Goal: Task Accomplishment & Management: Complete application form

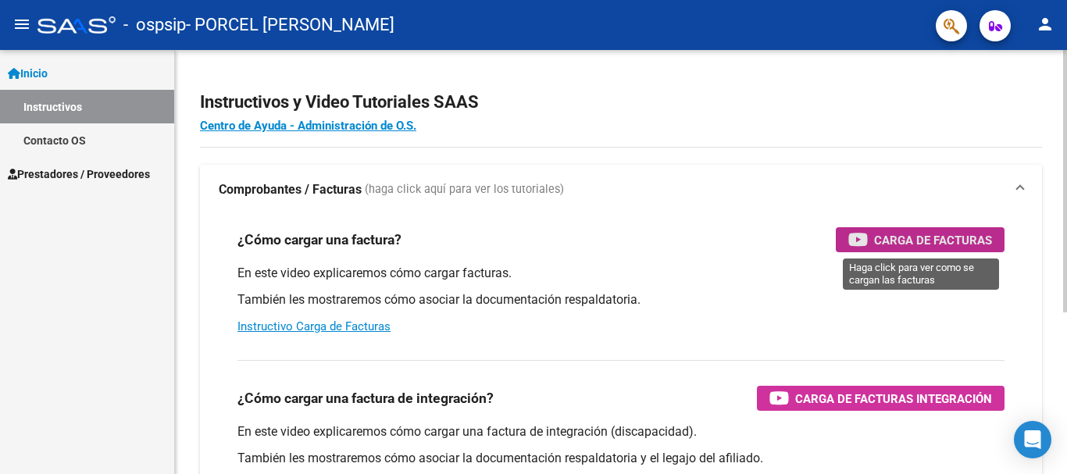
click at [899, 239] on span "Carga de Facturas" at bounding box center [933, 240] width 118 height 20
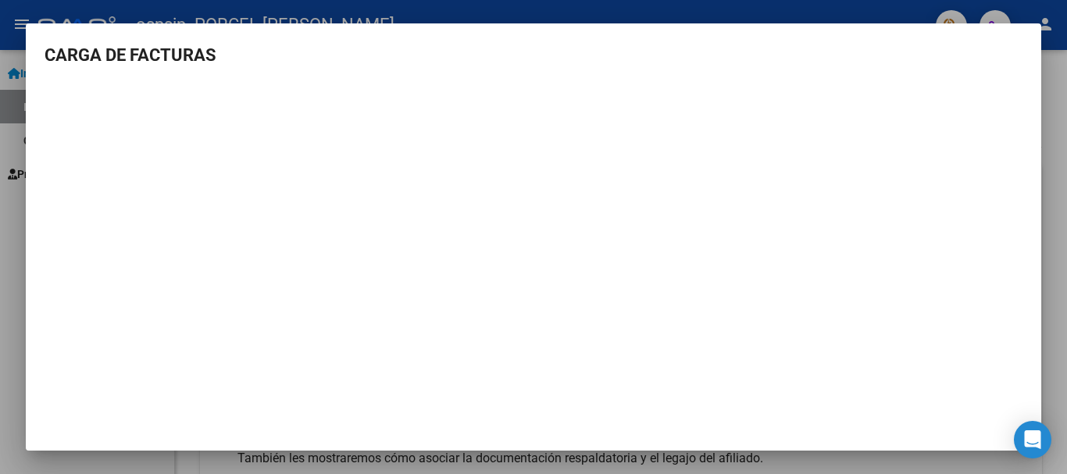
click at [1046, 87] on div at bounding box center [533, 237] width 1067 height 474
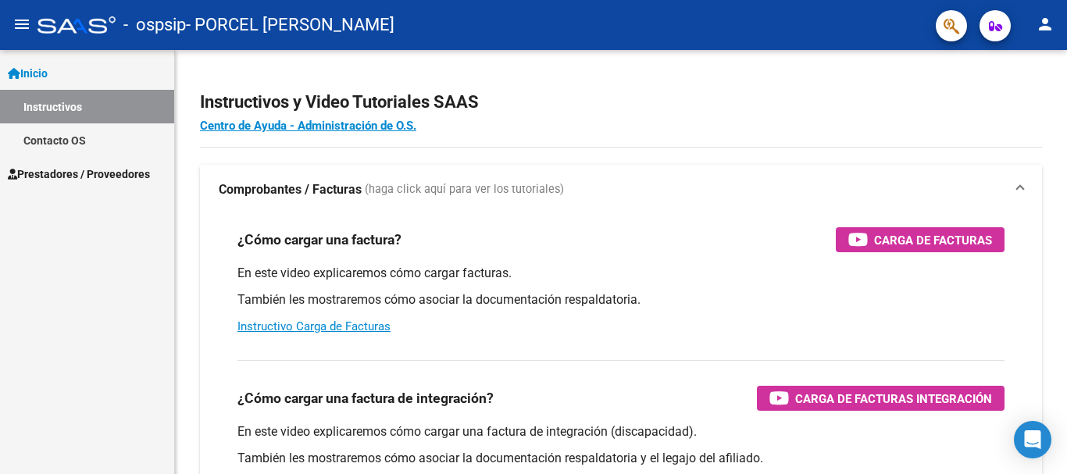
click at [54, 172] on span "Prestadores / Proveedores" at bounding box center [79, 174] width 142 height 17
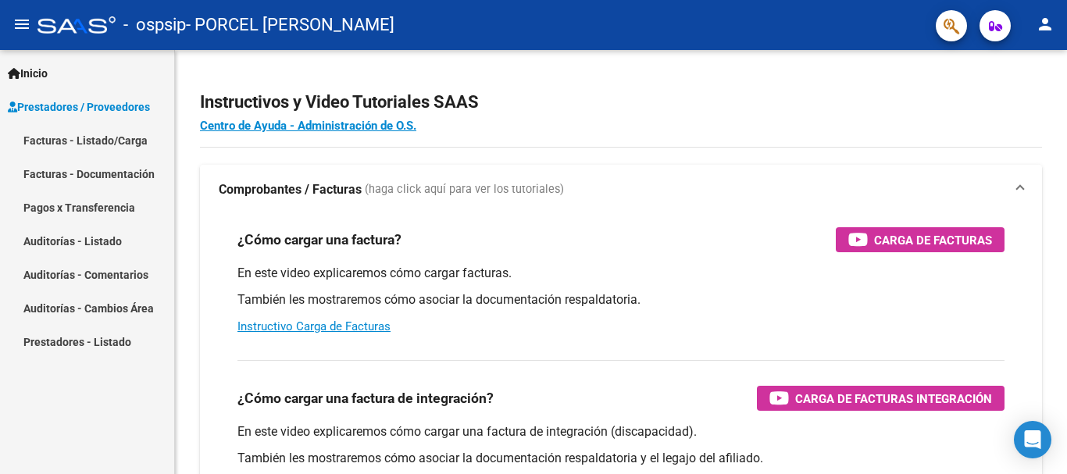
click at [48, 139] on link "Facturas - Listado/Carga" at bounding box center [87, 140] width 174 height 34
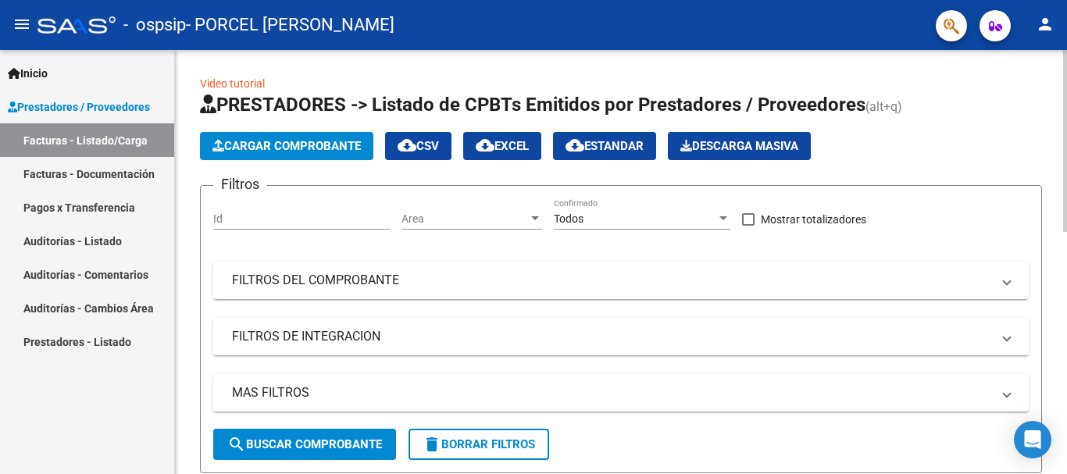
click at [304, 142] on span "Cargar Comprobante" at bounding box center [286, 146] width 148 height 14
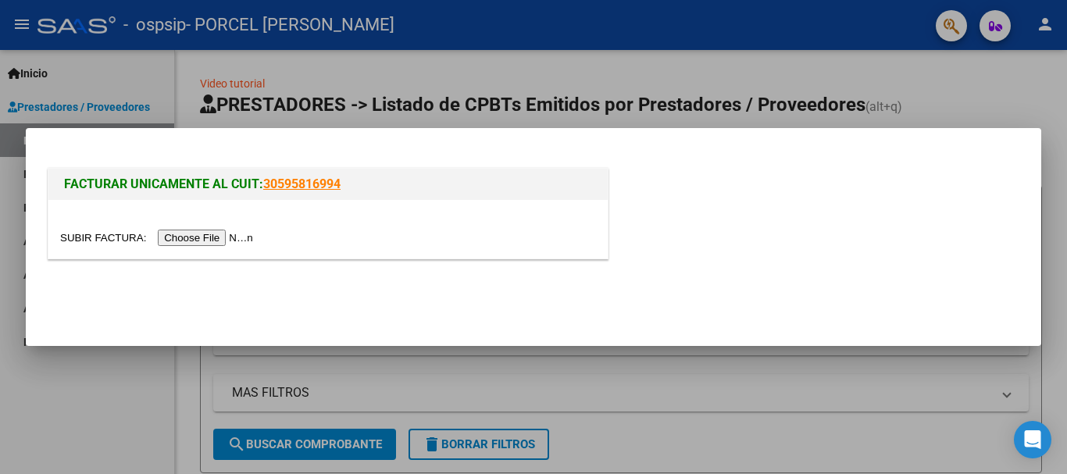
click at [110, 240] on input "file" at bounding box center [159, 238] width 198 height 16
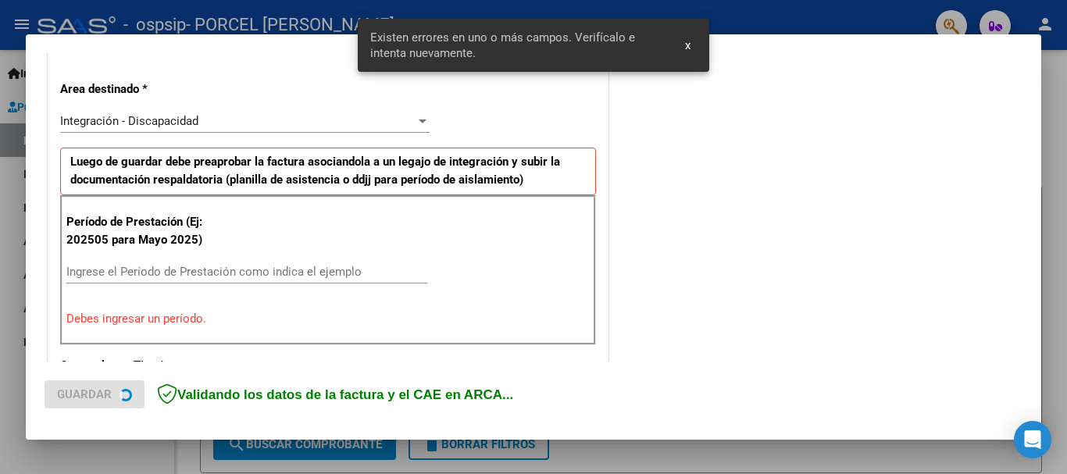
scroll to position [361, 0]
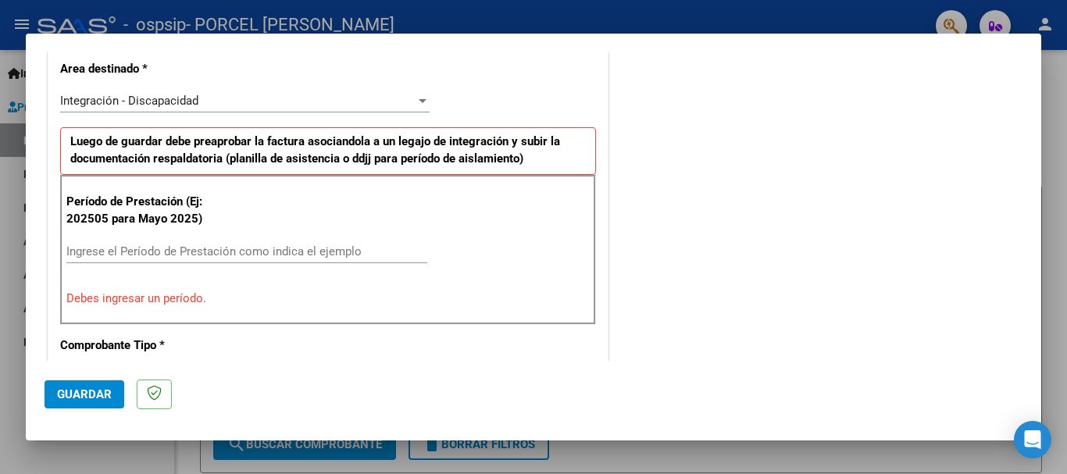
click at [98, 250] on input "Ingrese el Período de Prestación como indica el ejemplo" at bounding box center [246, 251] width 361 height 14
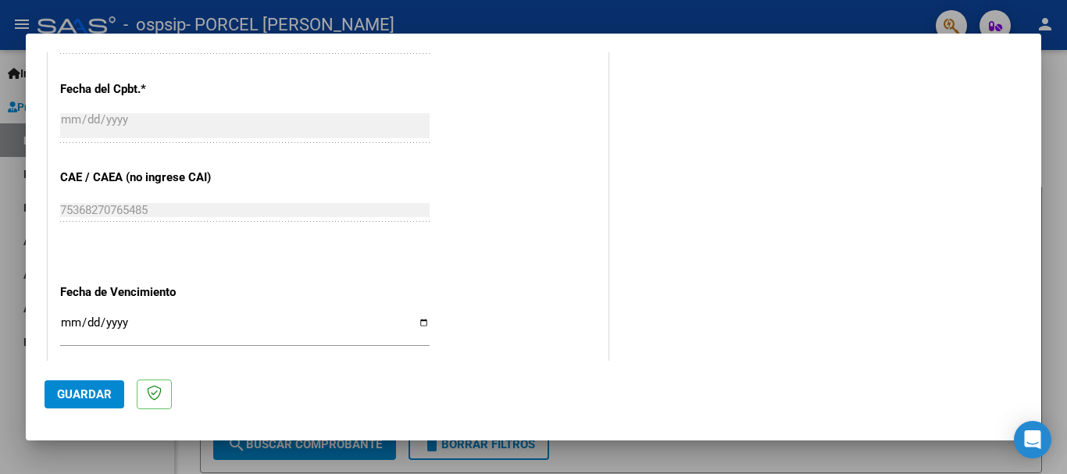
scroll to position [910, 0]
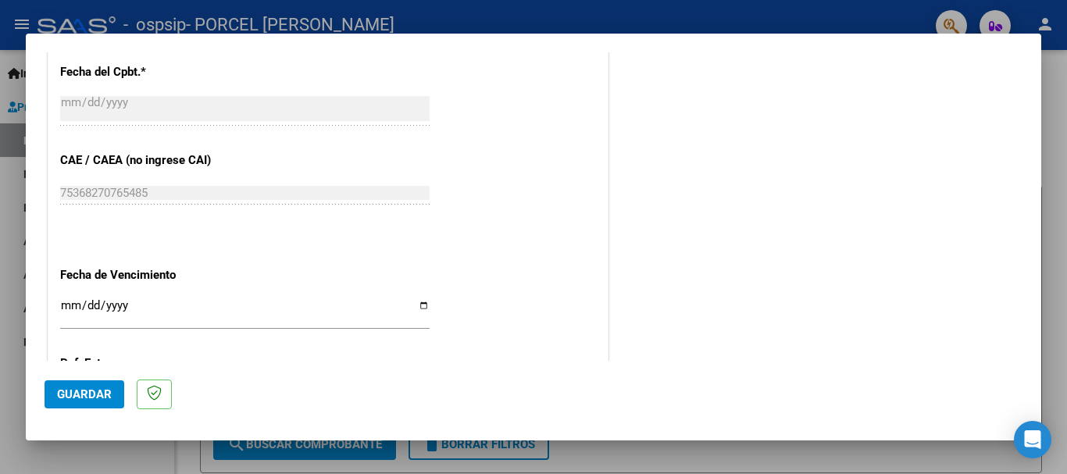
type input "202508"
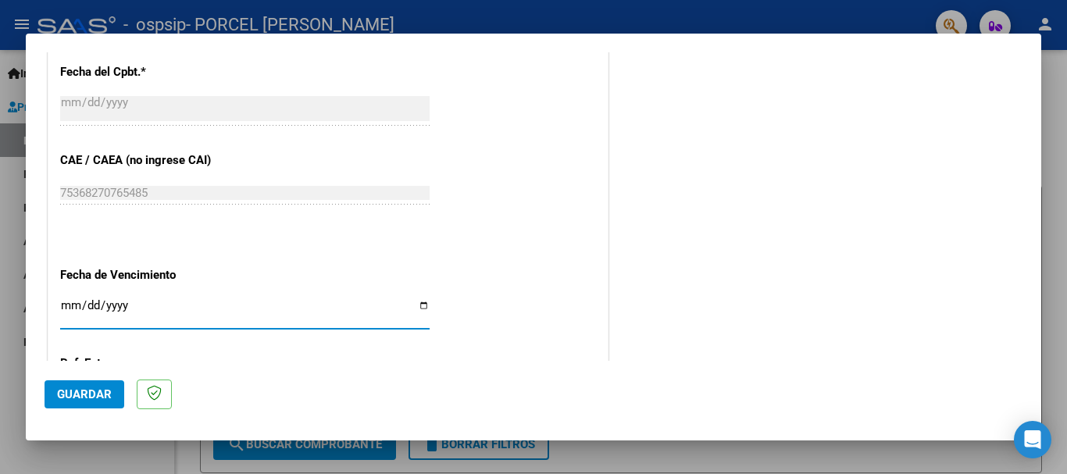
click at [417, 305] on input "Ingresar la fecha" at bounding box center [244, 311] width 369 height 25
click at [419, 301] on input "Ingresar la fecha" at bounding box center [244, 311] width 369 height 25
type input "[DATE]"
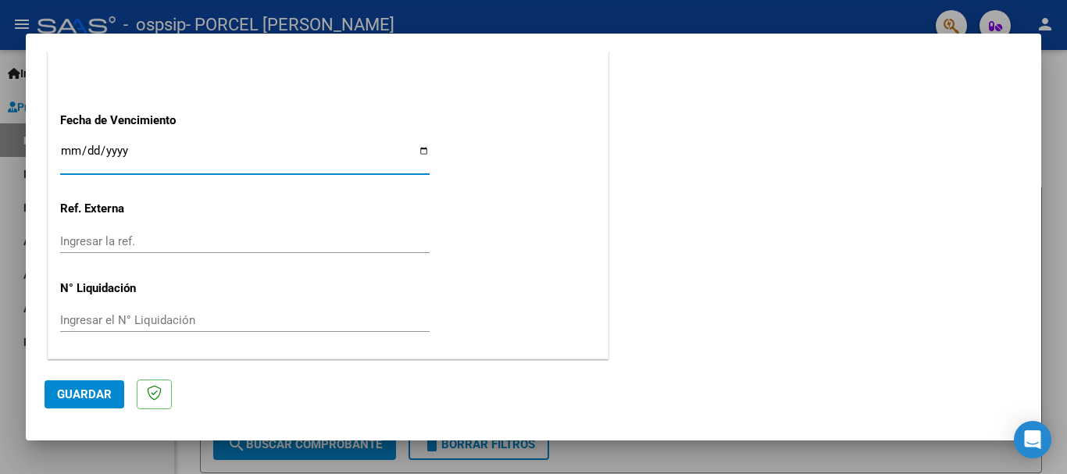
scroll to position [1066, 0]
click at [80, 393] on span "Guardar" at bounding box center [84, 394] width 55 height 14
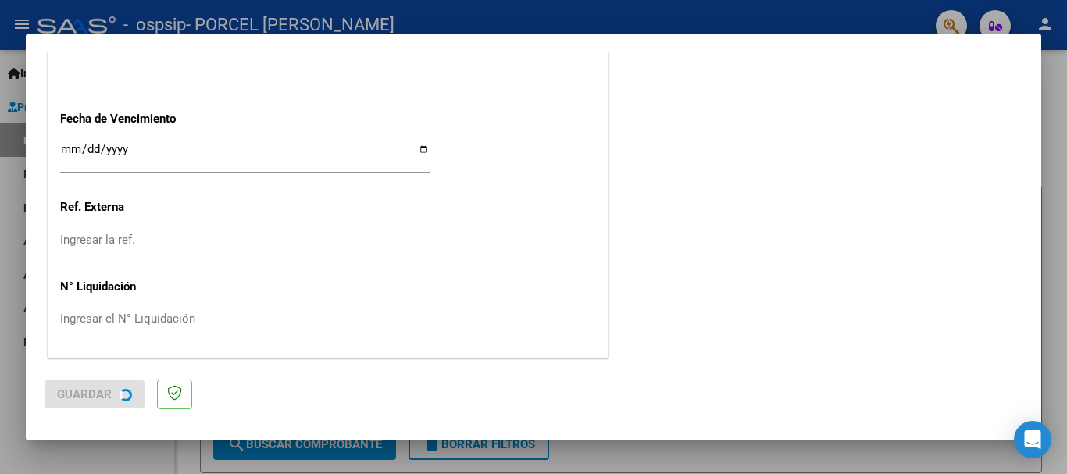
scroll to position [0, 0]
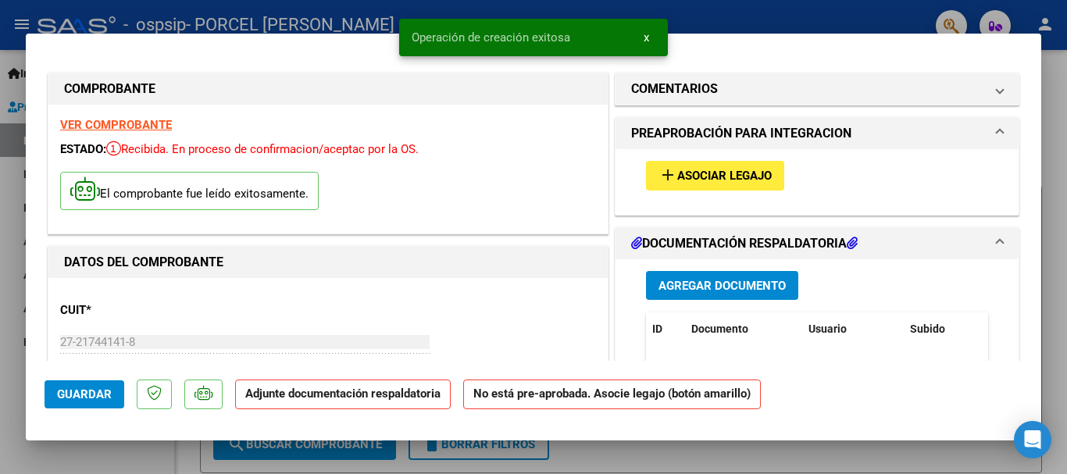
click at [704, 175] on span "Asociar Legajo" at bounding box center [724, 176] width 95 height 14
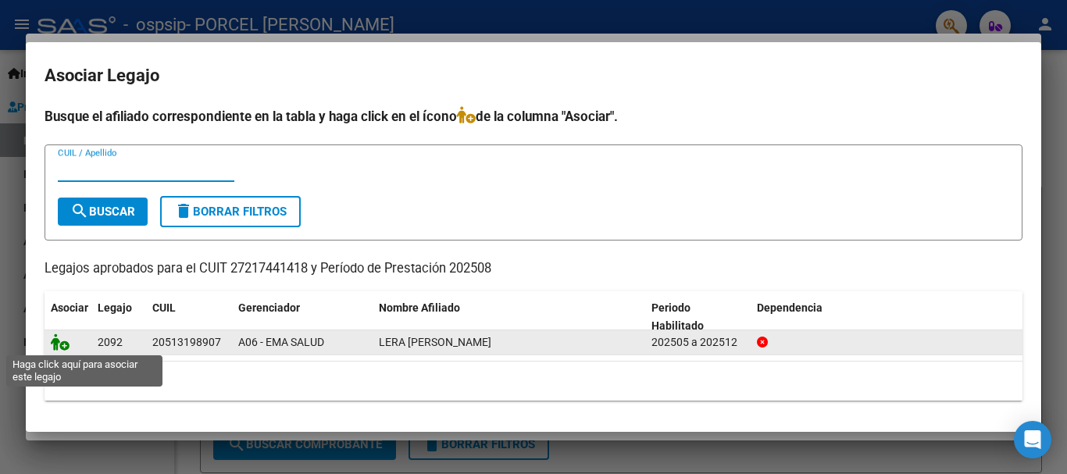
click at [62, 346] on icon at bounding box center [60, 342] width 19 height 17
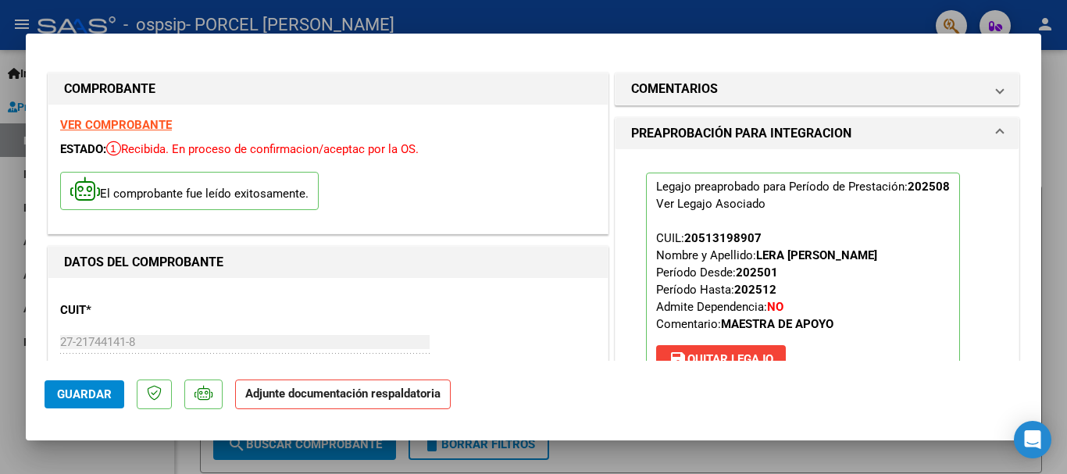
scroll to position [312, 0]
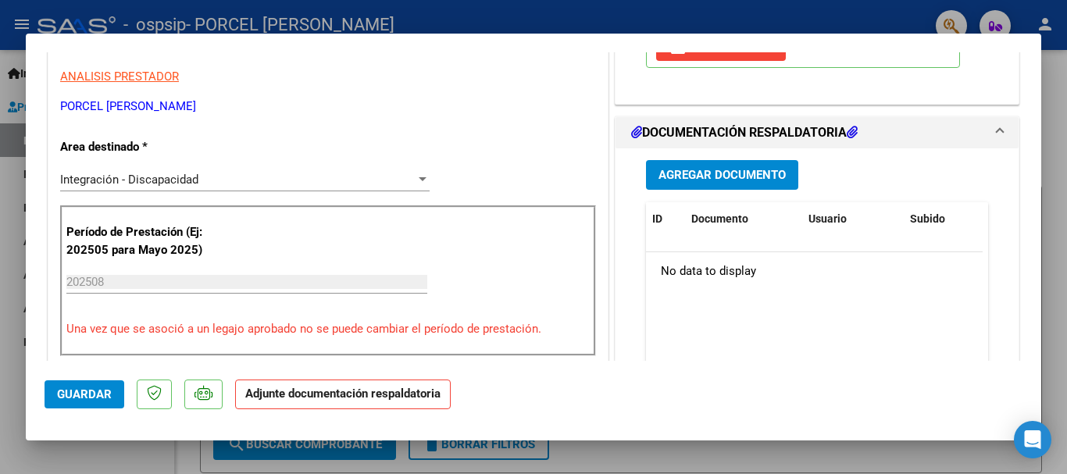
click at [682, 173] on span "Agregar Documento" at bounding box center [721, 176] width 127 height 14
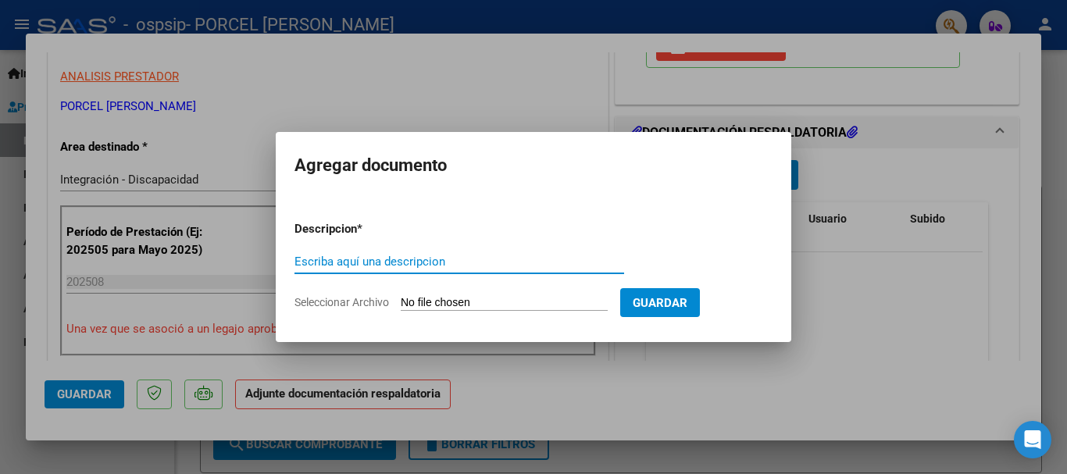
click at [324, 260] on input "Escriba aquí una descripcion" at bounding box center [459, 262] width 330 height 14
type input "ASISTENCIA [DATE]"
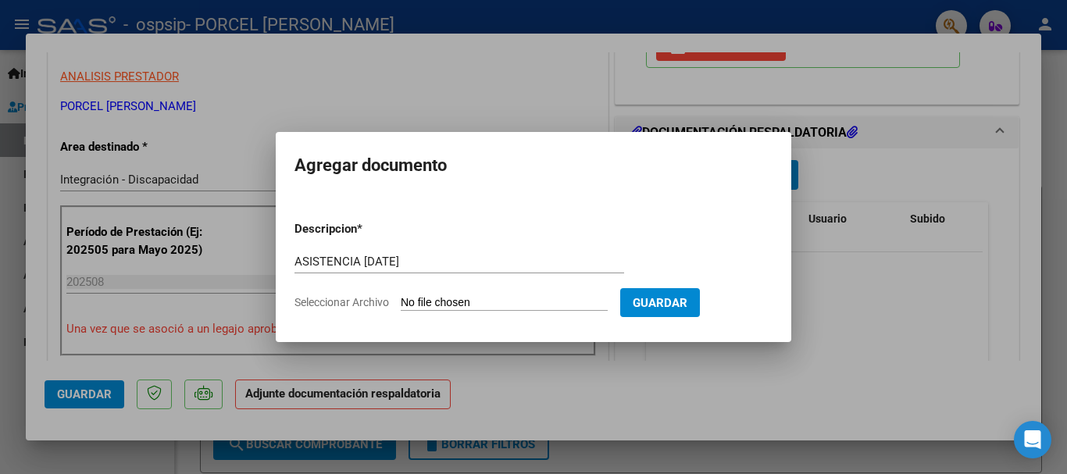
click at [383, 303] on span "Seleccionar Archivo" at bounding box center [341, 302] width 95 height 12
click at [401, 303] on input "Seleccionar Archivo" at bounding box center [504, 303] width 207 height 15
type input "C:\fakepath\ASISTENCIA [DATE].pdf"
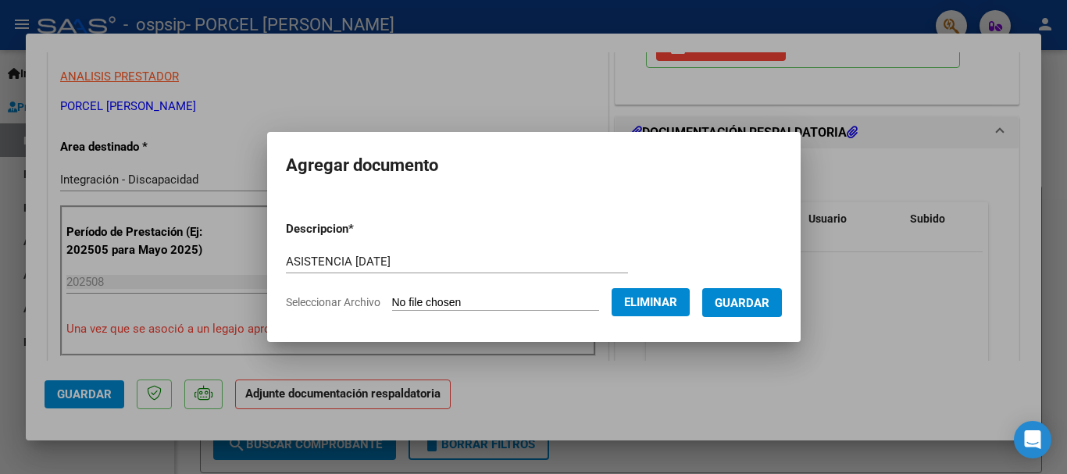
click at [747, 302] on span "Guardar" at bounding box center [742, 303] width 55 height 14
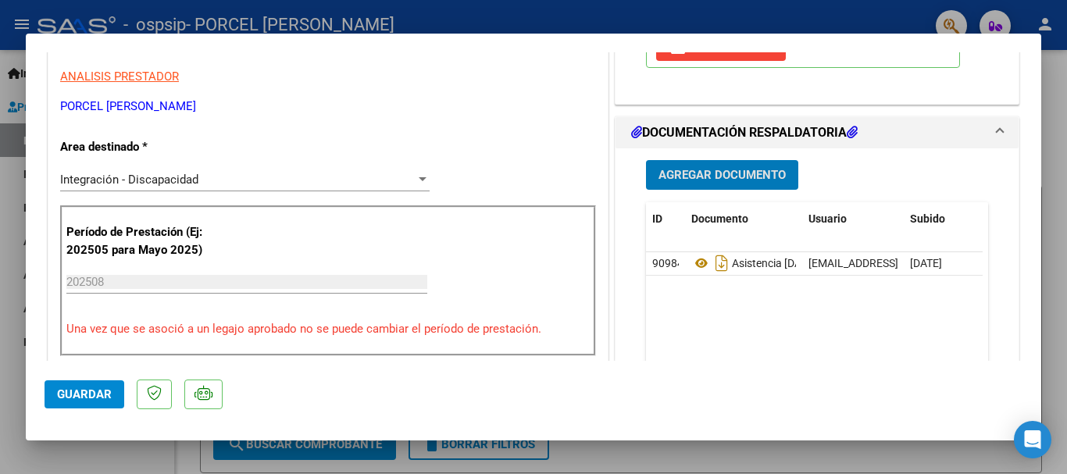
scroll to position [625, 0]
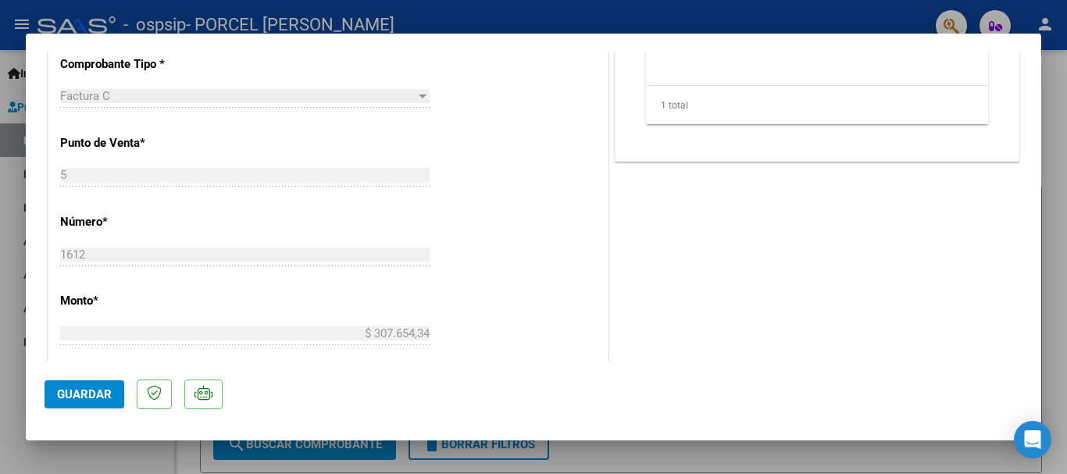
click at [87, 393] on span "Guardar" at bounding box center [84, 394] width 55 height 14
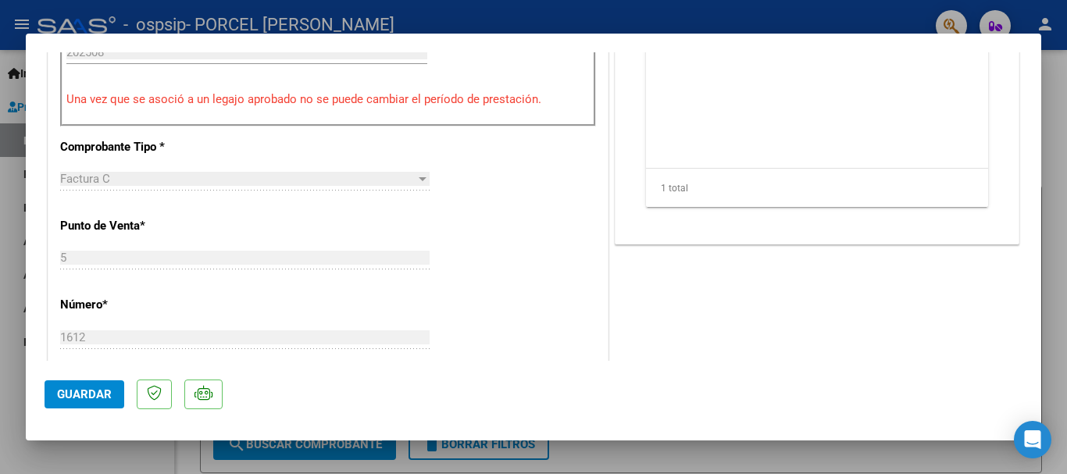
scroll to position [469, 0]
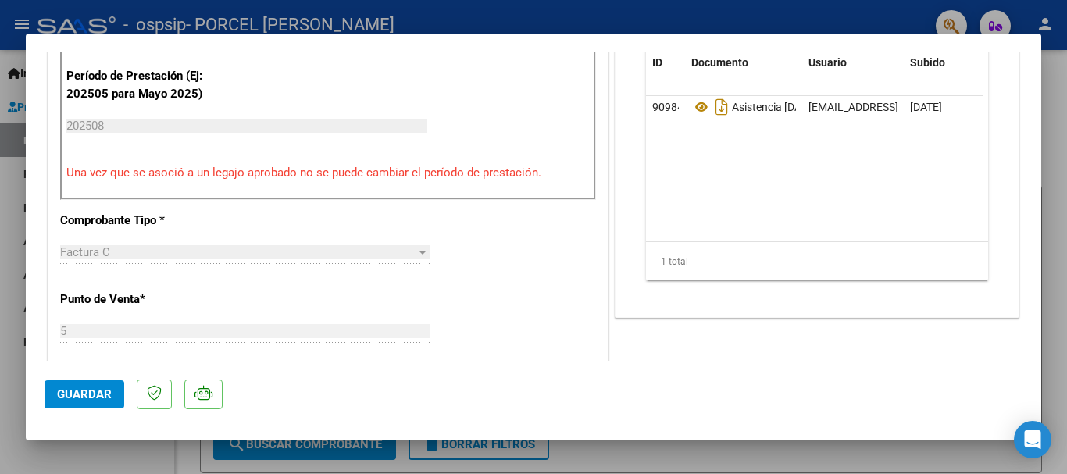
click at [103, 398] on span "Guardar" at bounding box center [84, 394] width 55 height 14
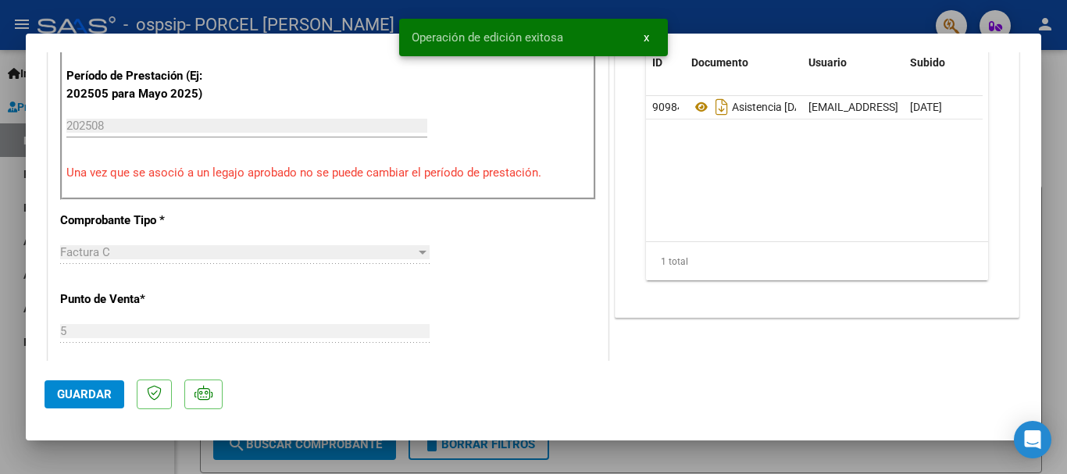
click at [880, 14] on div at bounding box center [533, 237] width 1067 height 474
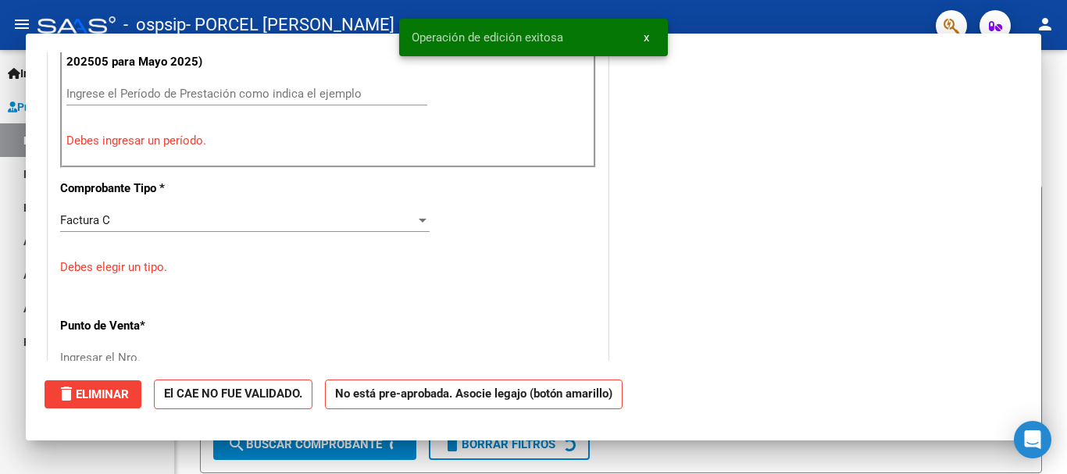
scroll to position [0, 0]
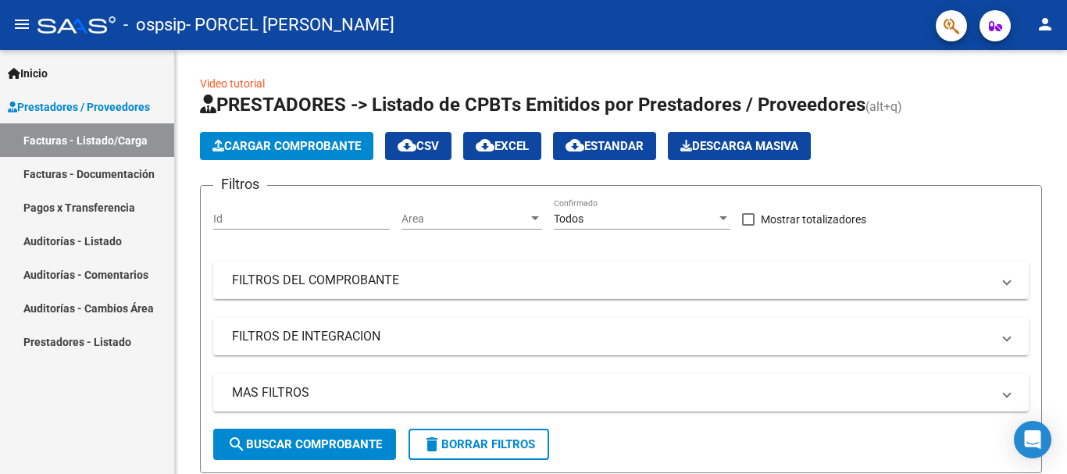
click at [47, 174] on link "Facturas - Documentación" at bounding box center [87, 174] width 174 height 34
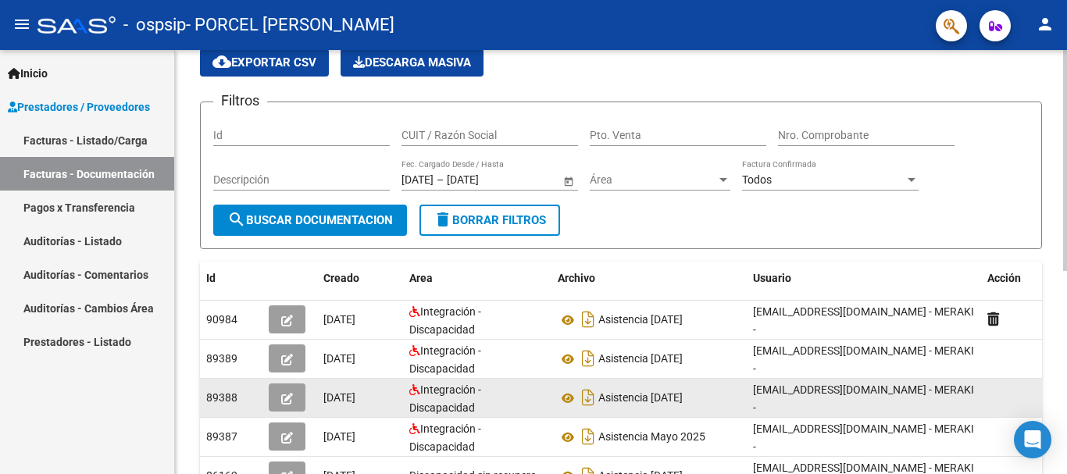
scroll to position [156, 0]
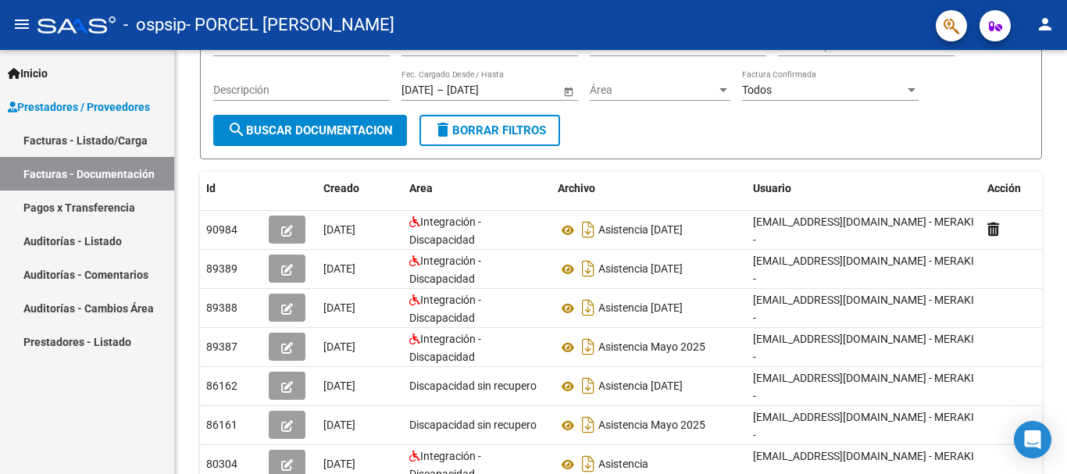
click at [143, 66] on link "Inicio" at bounding box center [87, 73] width 174 height 34
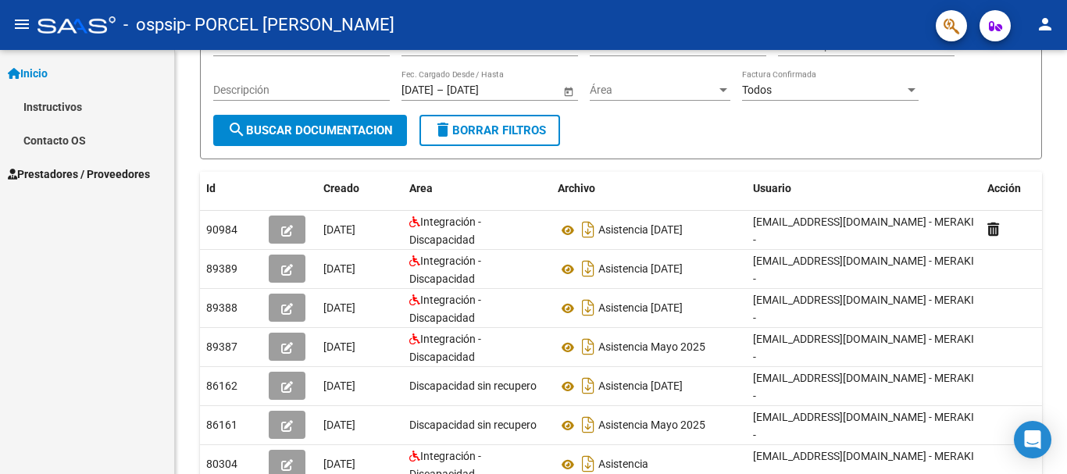
click at [572, 27] on div "- ospsip - PORCEL [PERSON_NAME]" at bounding box center [480, 25] width 886 height 34
